Goal: Obtain resource: Obtain resource

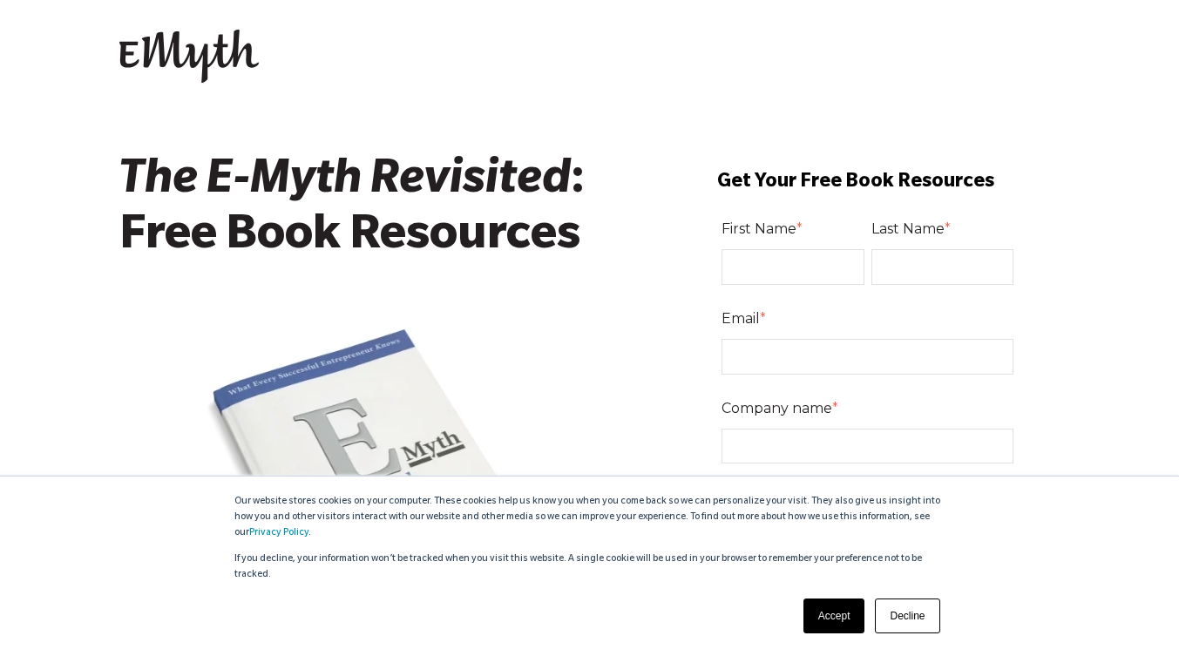
click at [824, 605] on link "Accept" at bounding box center [835, 616] width 62 height 35
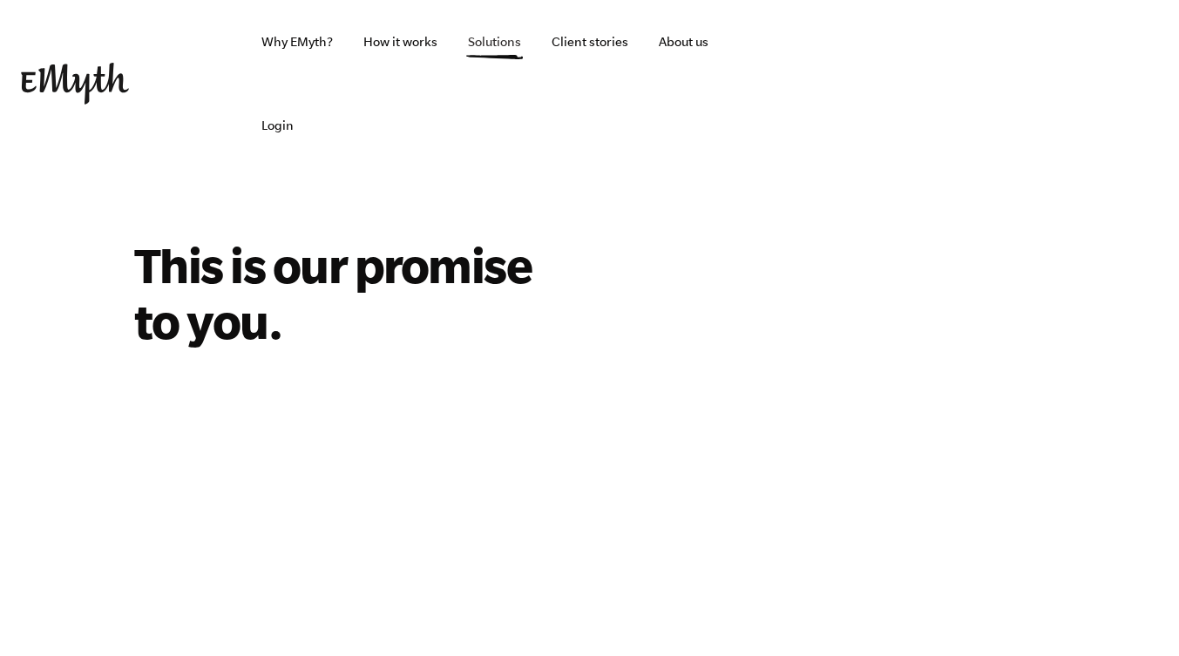
click at [487, 40] on link "Solutions" at bounding box center [494, 42] width 81 height 84
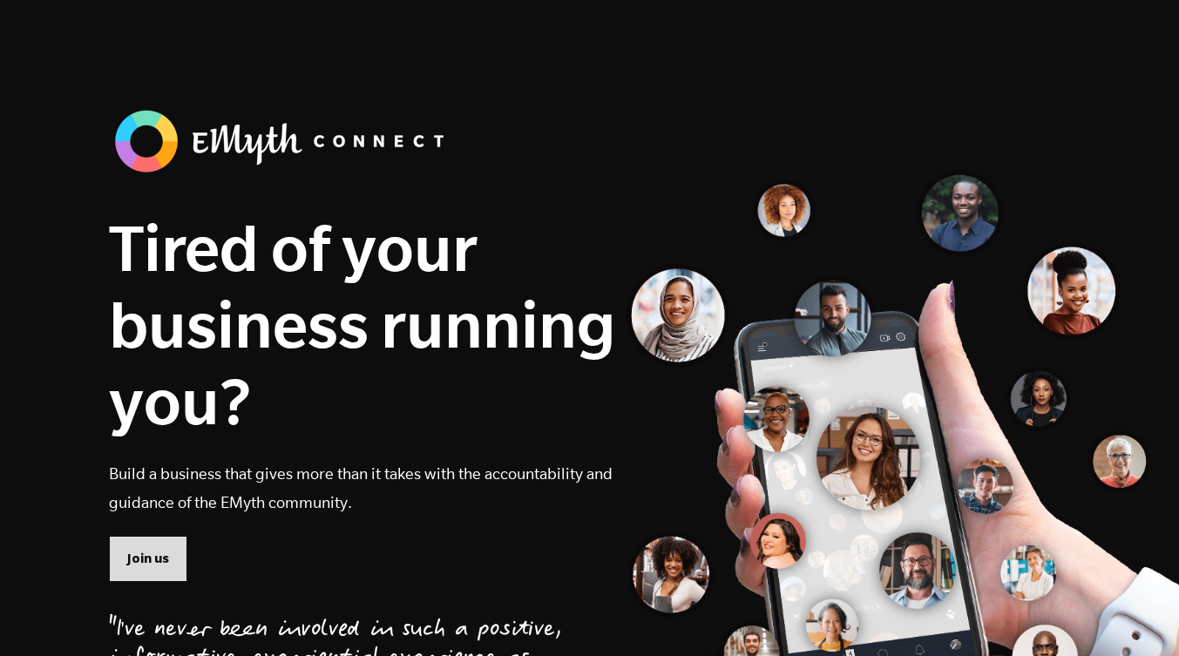
click at [137, 560] on span "Join us" at bounding box center [148, 558] width 42 height 19
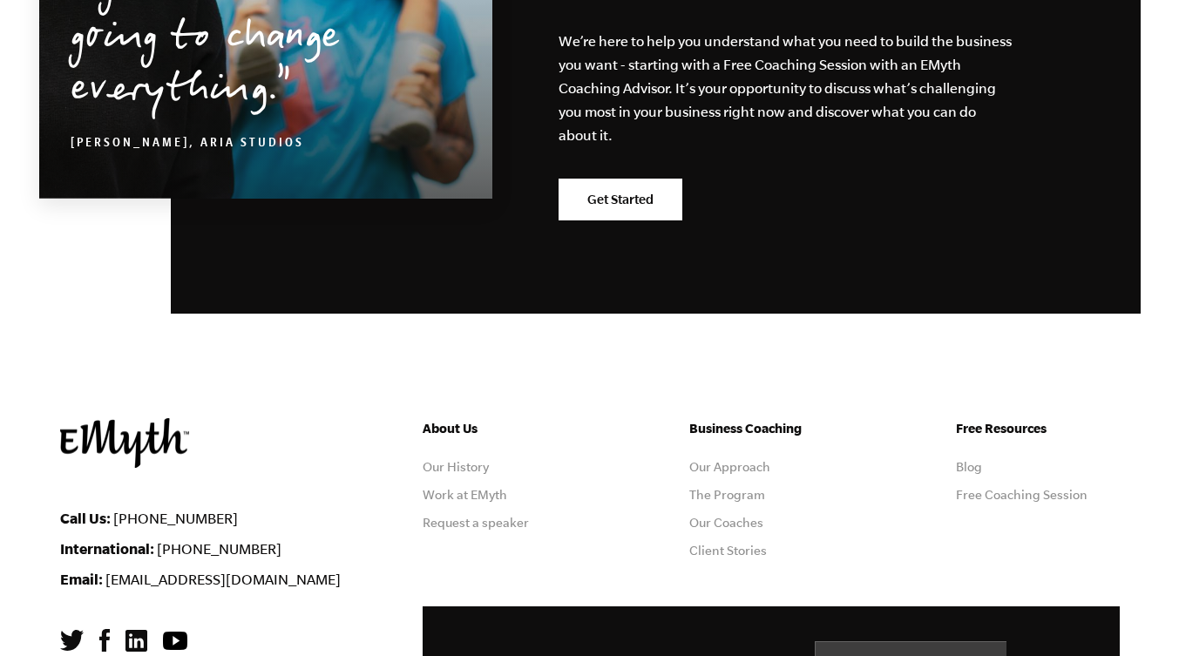
scroll to position [3176, 0]
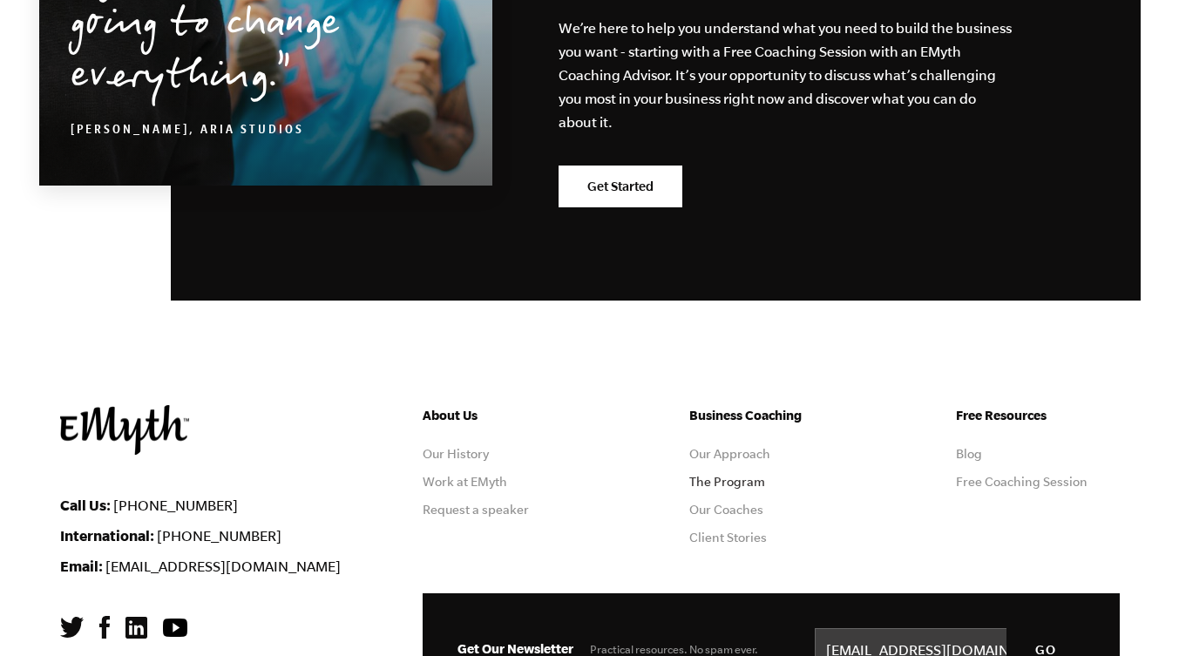
click at [715, 475] on link "The Program" at bounding box center [727, 482] width 76 height 14
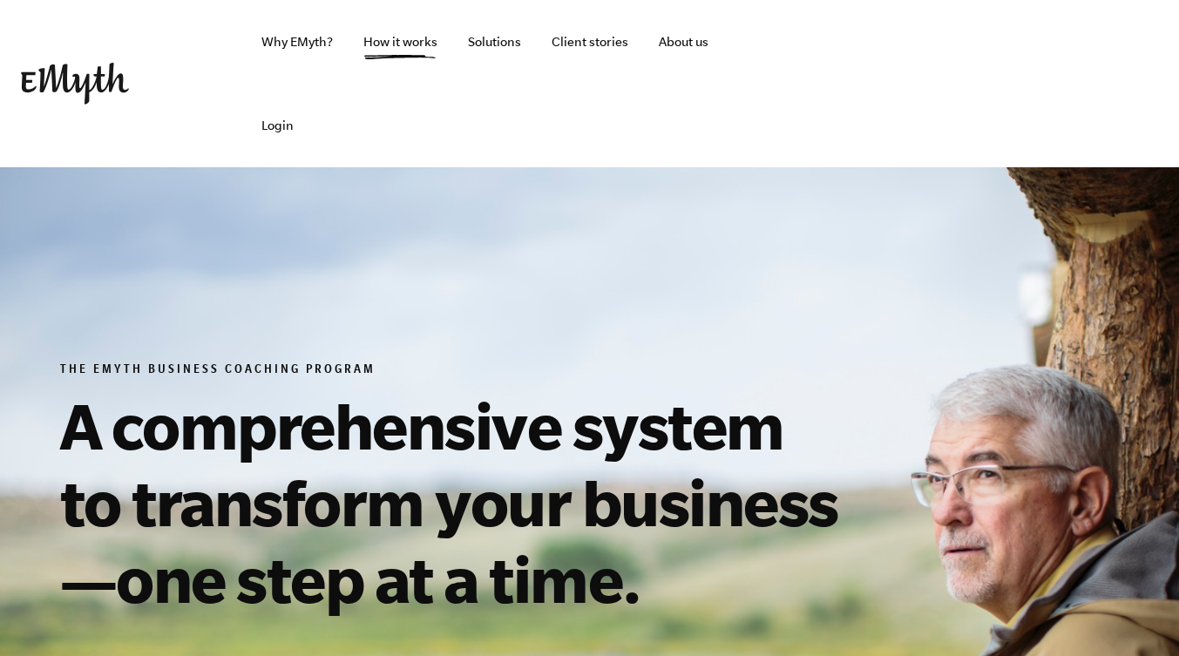
click at [1178, 31] on html "✕ Why EMyth? Solutions How It Works Client Stories About Us Free Resources Login" at bounding box center [589, 328] width 1179 height 656
click at [510, 111] on link "Program Roadmap" at bounding box center [523, 113] width 110 height 14
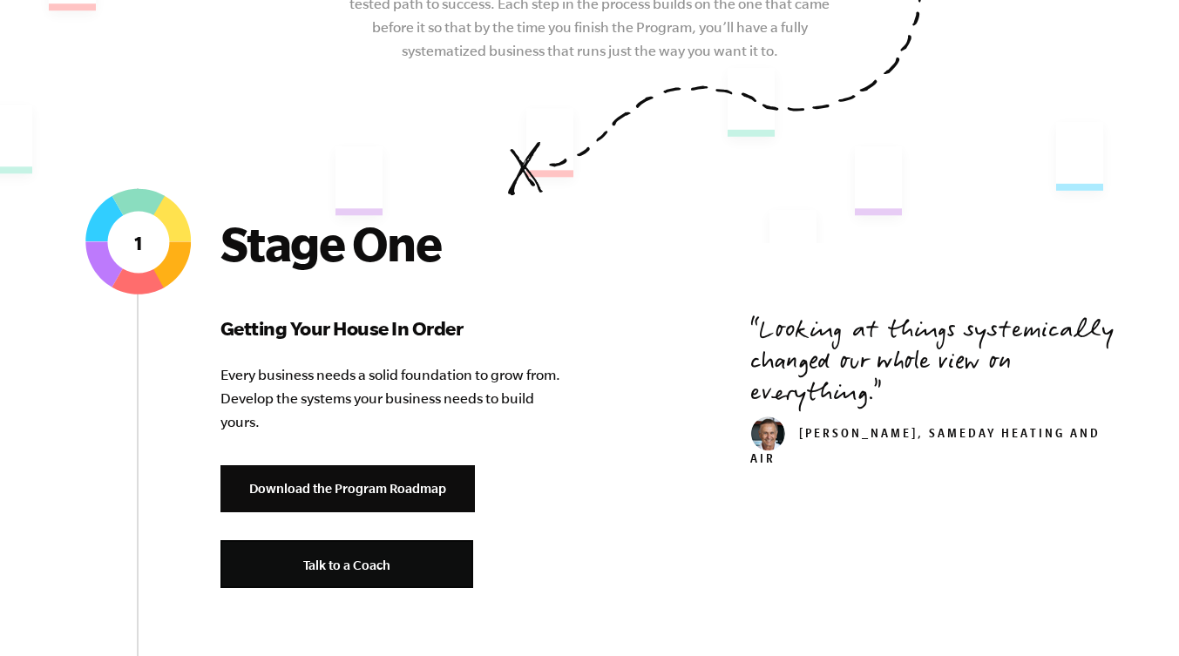
scroll to position [586, 0]
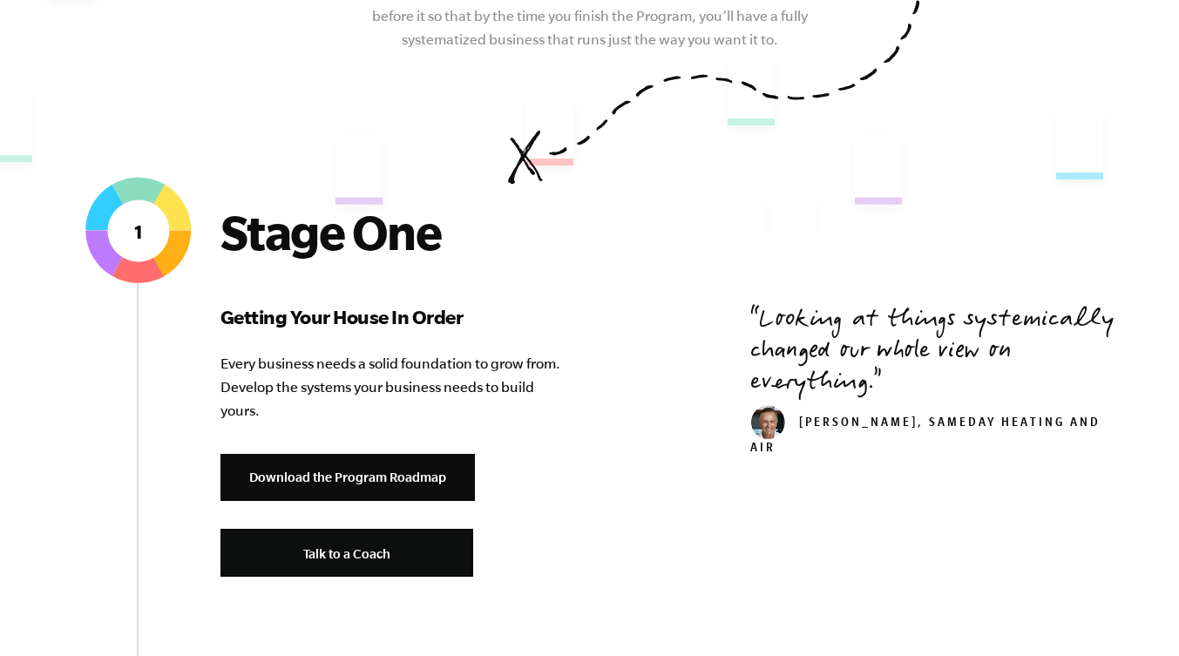
drag, startPoint x: 1183, startPoint y: 41, endPoint x: 1178, endPoint y: 105, distance: 63.8
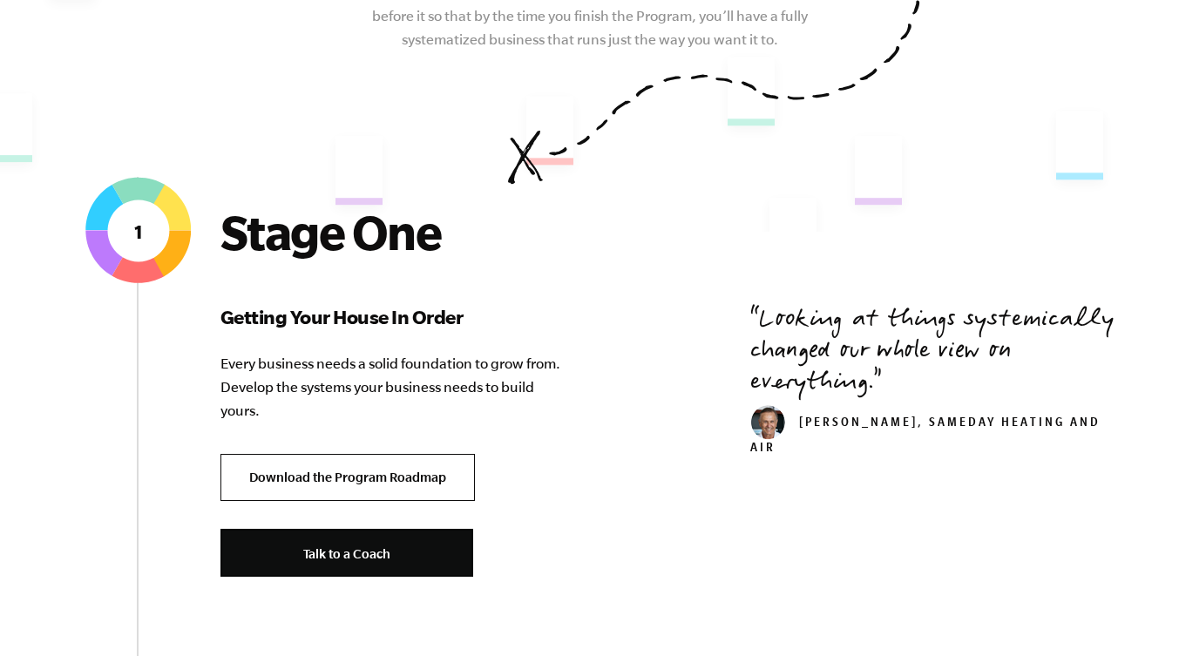
click at [334, 454] on link "Download the Program Roadmap" at bounding box center [348, 478] width 254 height 48
click at [431, 454] on link "Download the Program Roadmap" at bounding box center [348, 478] width 254 height 48
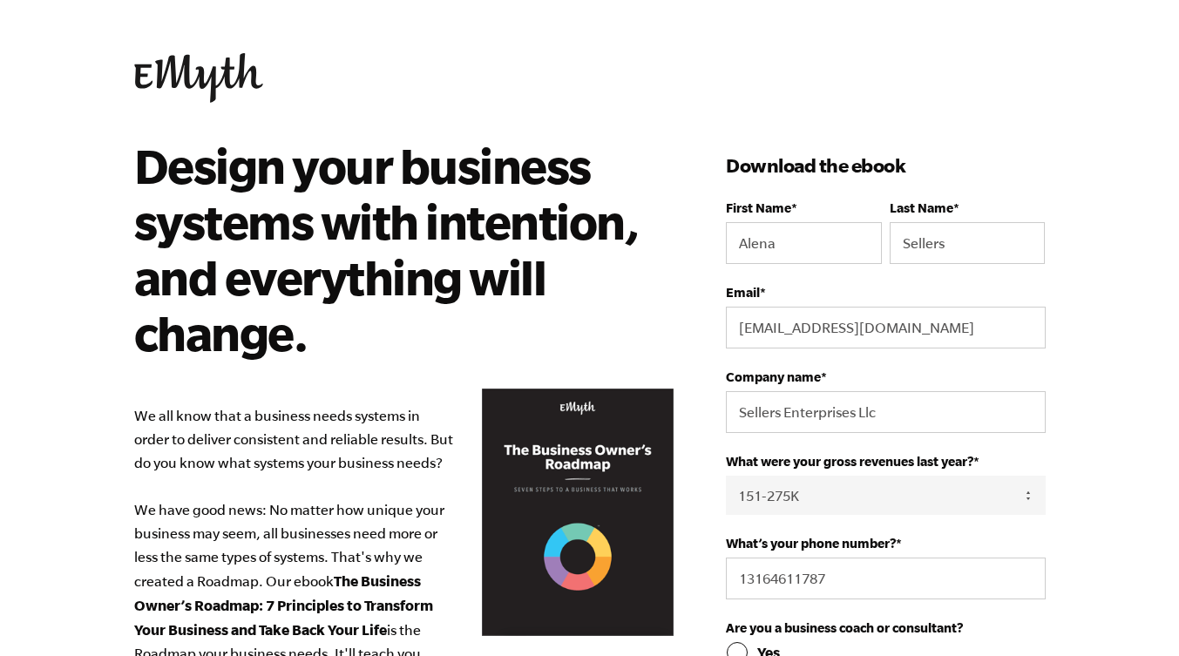
select select "151-275K"
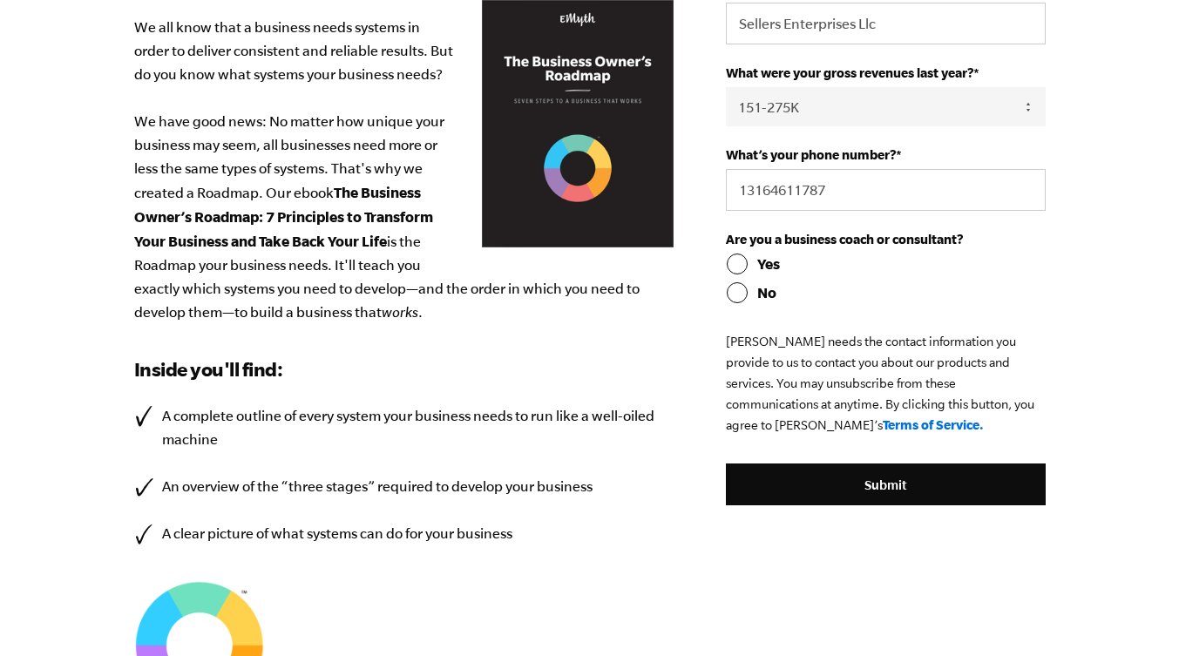
scroll to position [397, 0]
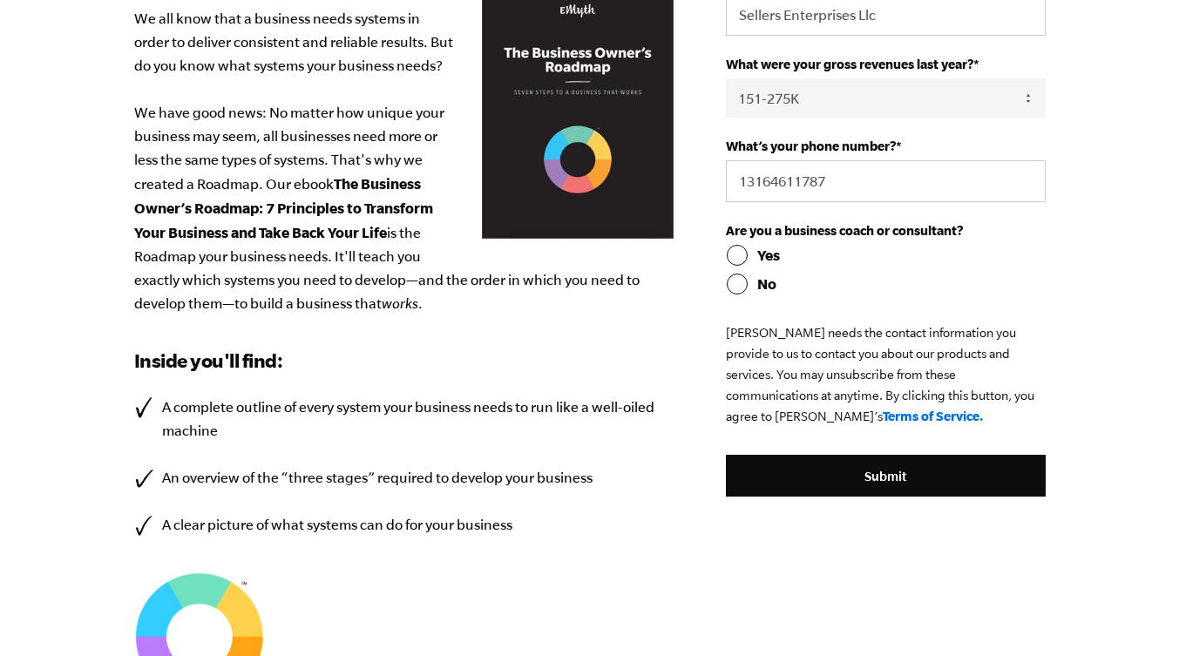
click at [738, 261] on input "Yes" at bounding box center [885, 255] width 319 height 21
radio input "true"
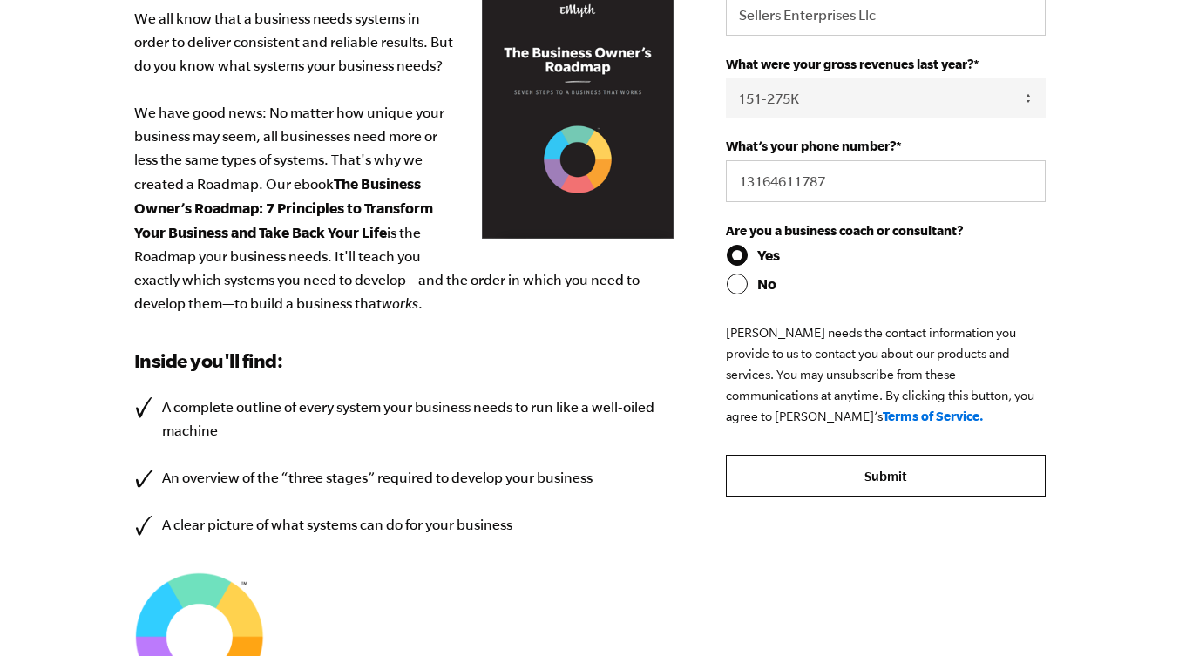
click at [827, 477] on input "Submit" at bounding box center [885, 476] width 319 height 42
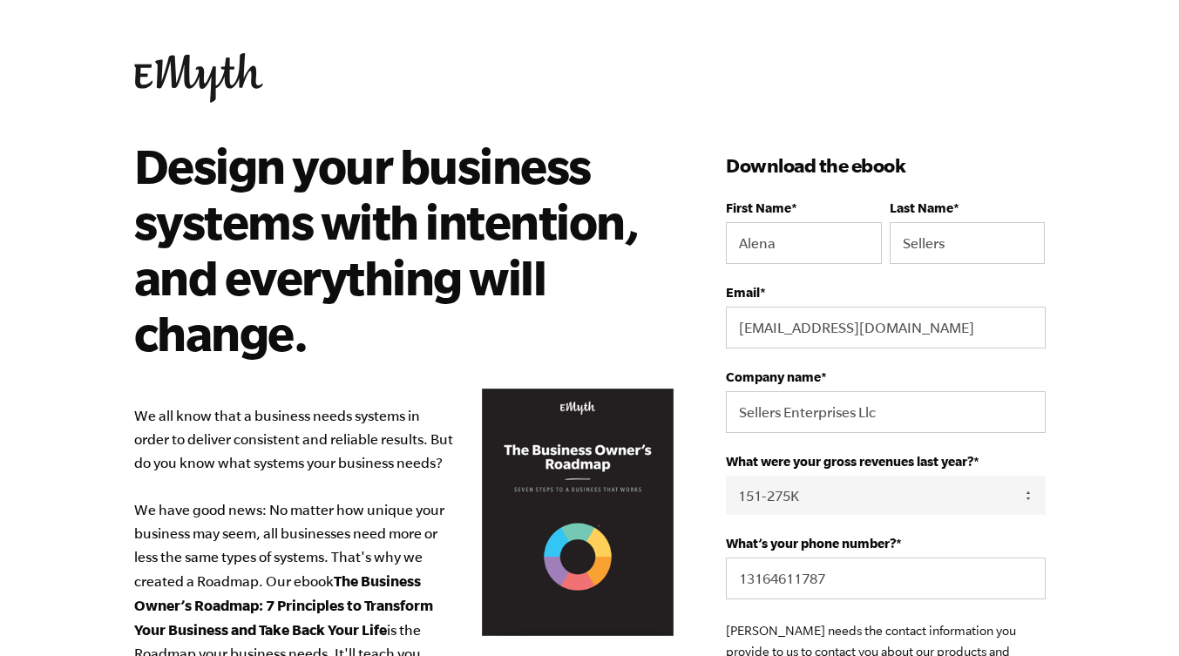
select select "151-275K"
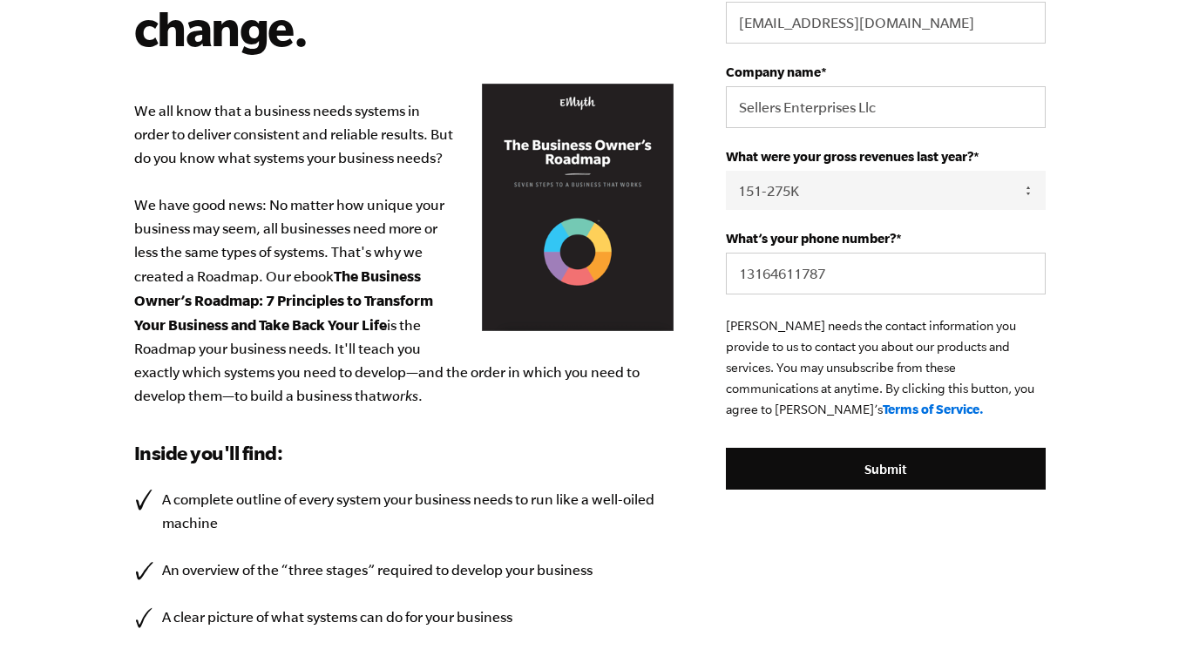
scroll to position [314, 0]
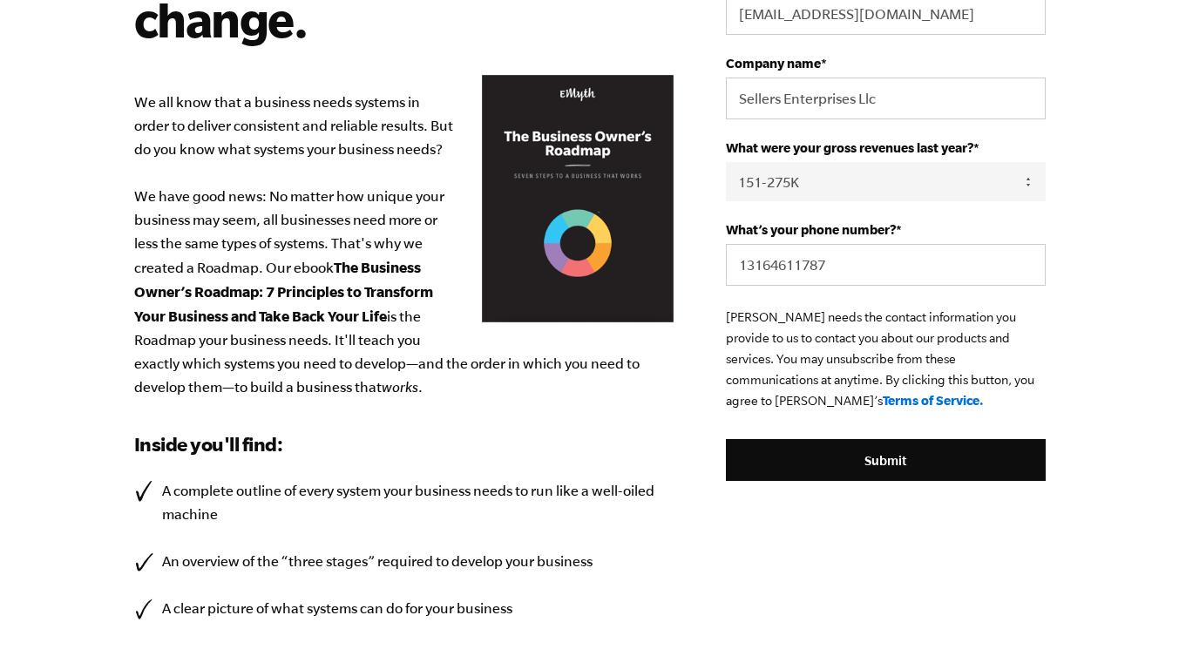
drag, startPoint x: 1183, startPoint y: 222, endPoint x: 1191, endPoint y: 361, distance: 138.9
click at [1178, 343] on html "Design your business systems with intention, and everything will change. We all…" at bounding box center [589, 14] width 1179 height 656
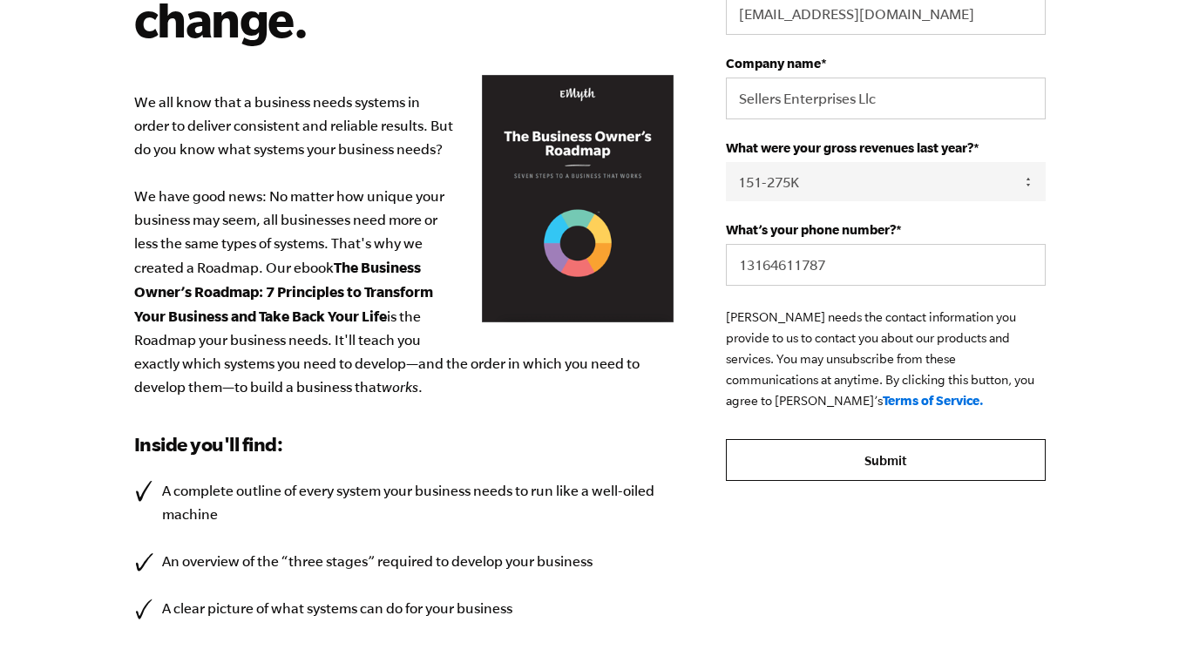
click at [883, 458] on input "Submit" at bounding box center [885, 460] width 319 height 42
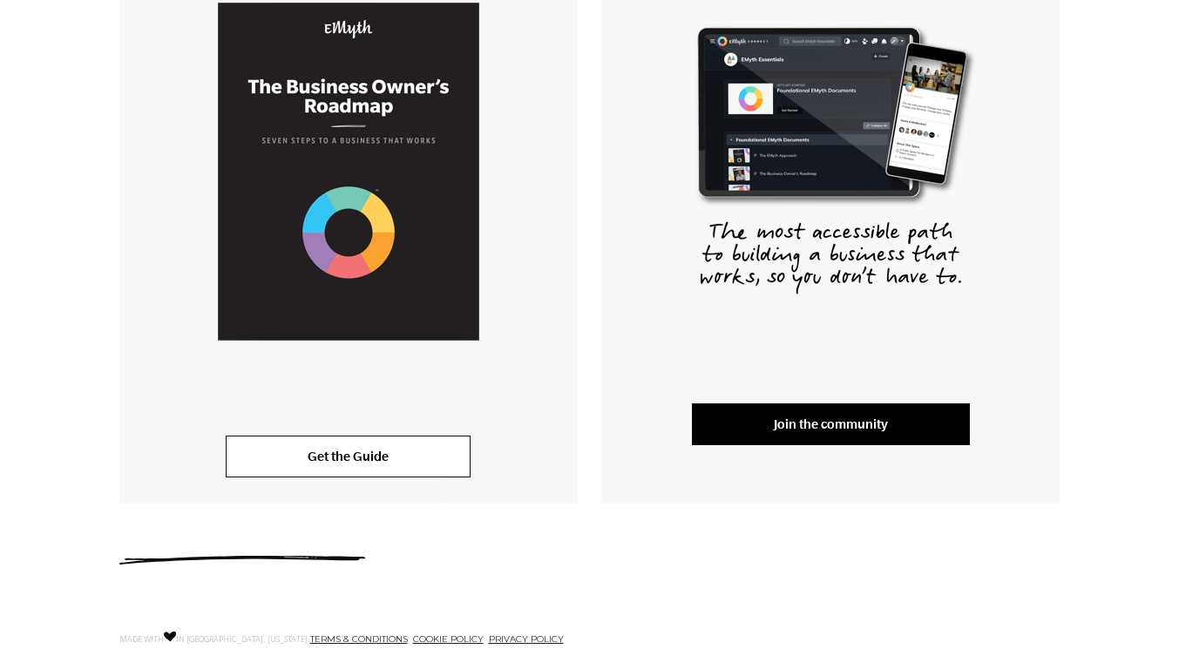
scroll to position [431, 0]
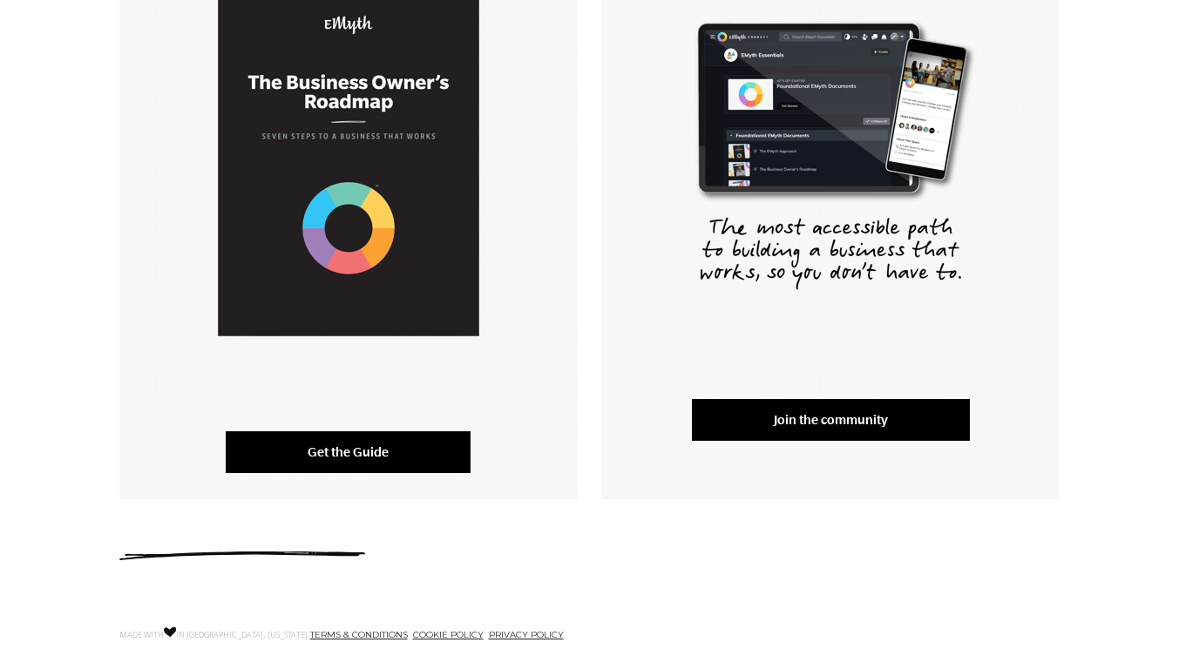
click at [331, 455] on link "Get the Guide" at bounding box center [348, 452] width 245 height 42
